Goal: Find specific page/section

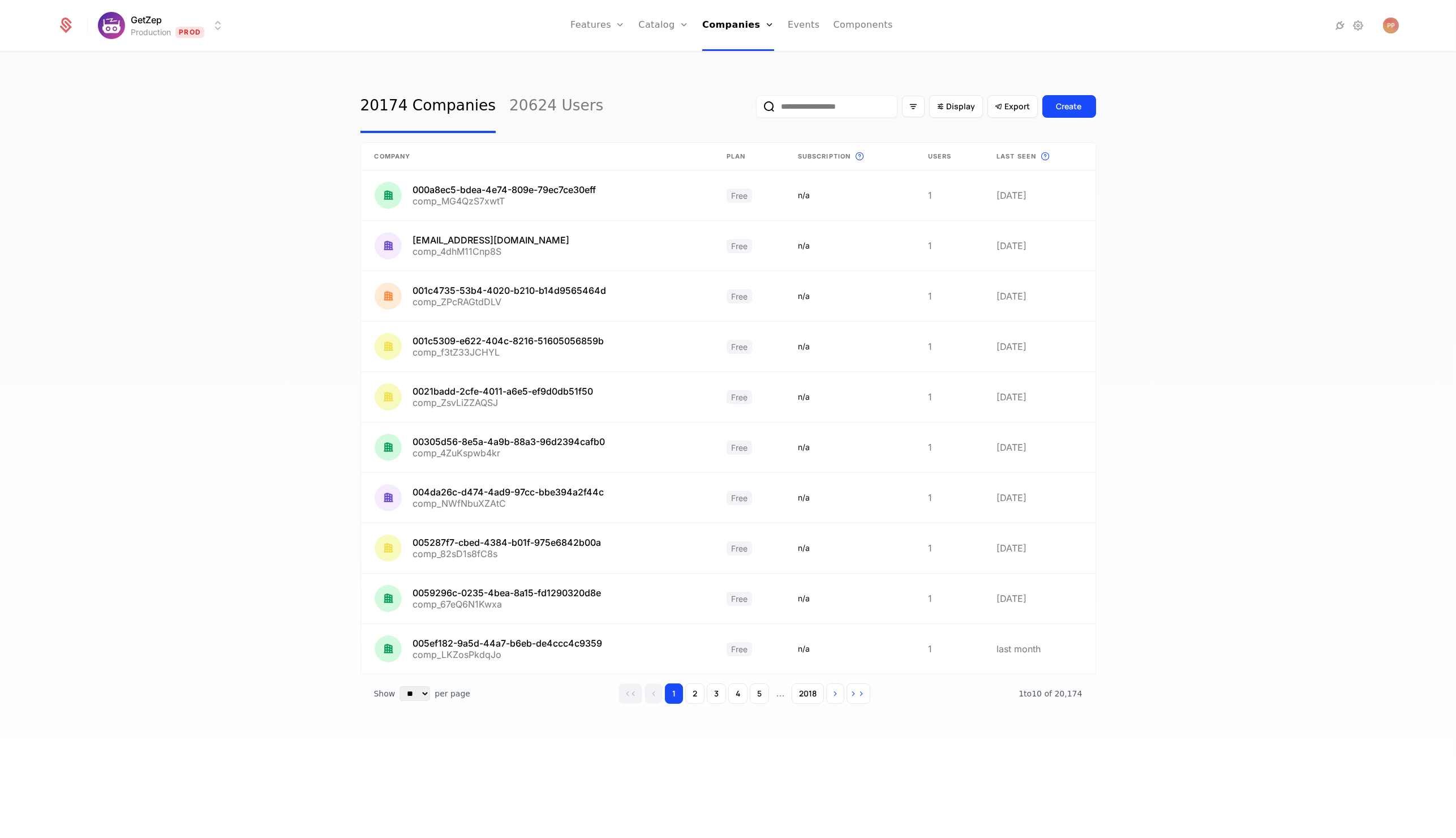
click at [863, 109] on input "email" at bounding box center [826, 106] width 141 height 23
paste input "**********"
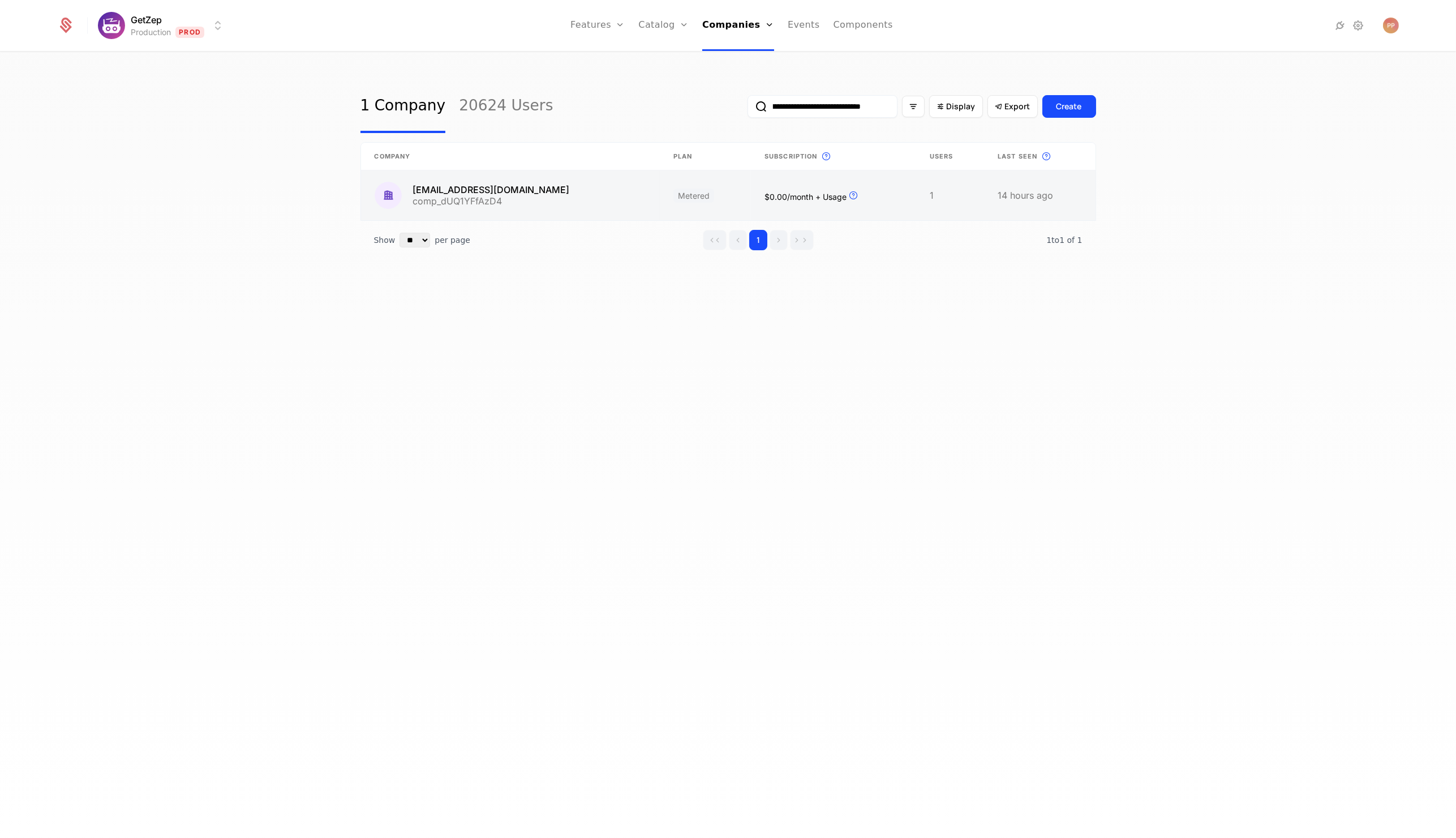
type input "**********"
click at [529, 189] on link at bounding box center [510, 195] width 299 height 50
